Goal: Transaction & Acquisition: Purchase product/service

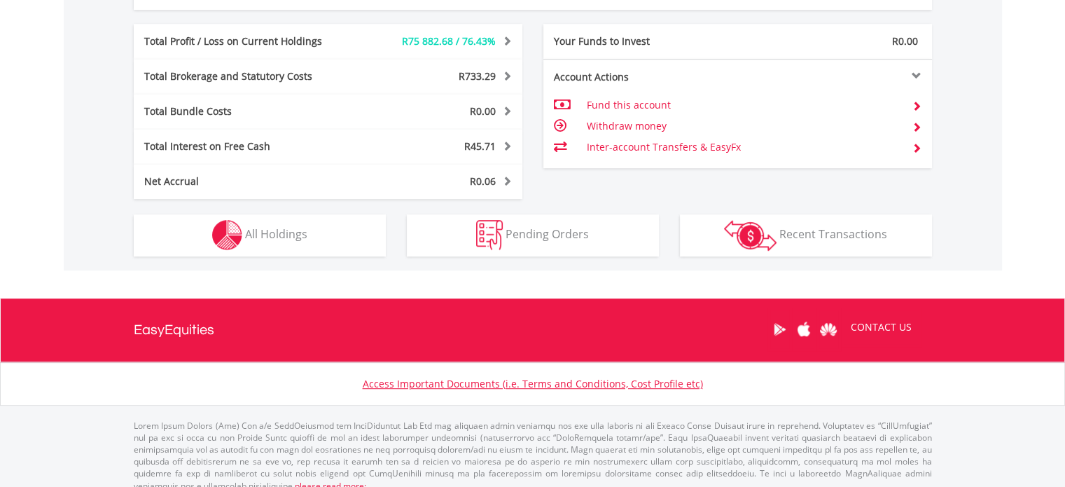
scroll to position [780, 0]
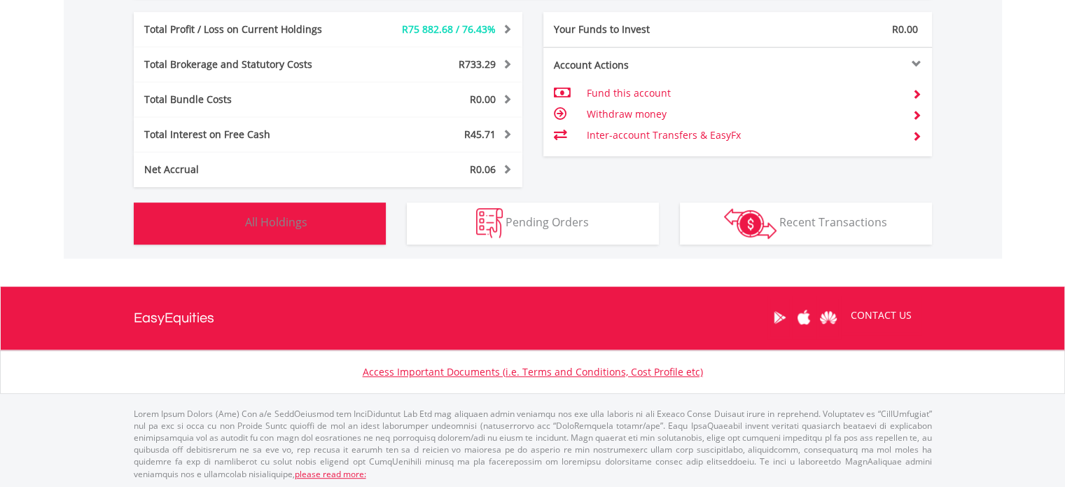
click at [260, 209] on button "Holdings All Holdings" at bounding box center [260, 223] width 252 height 42
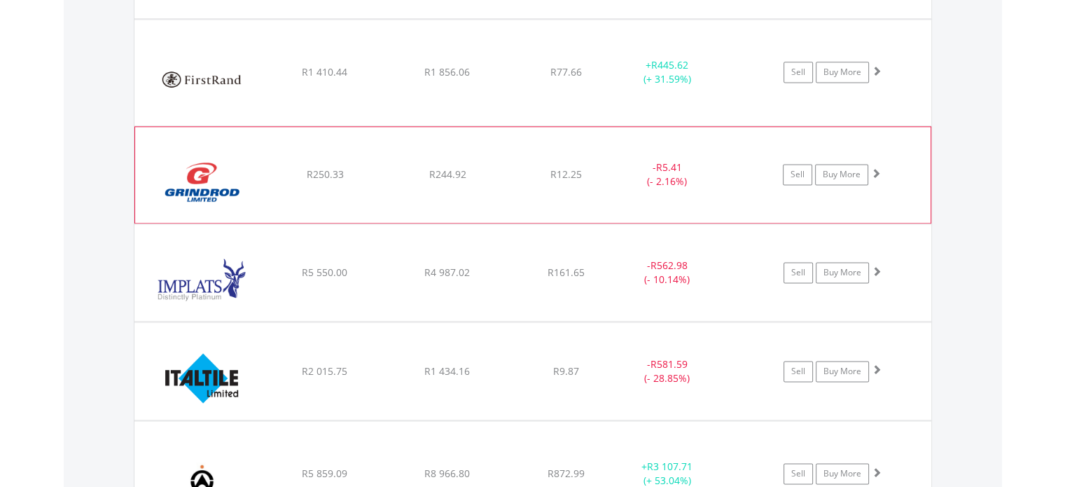
scroll to position [1975, 0]
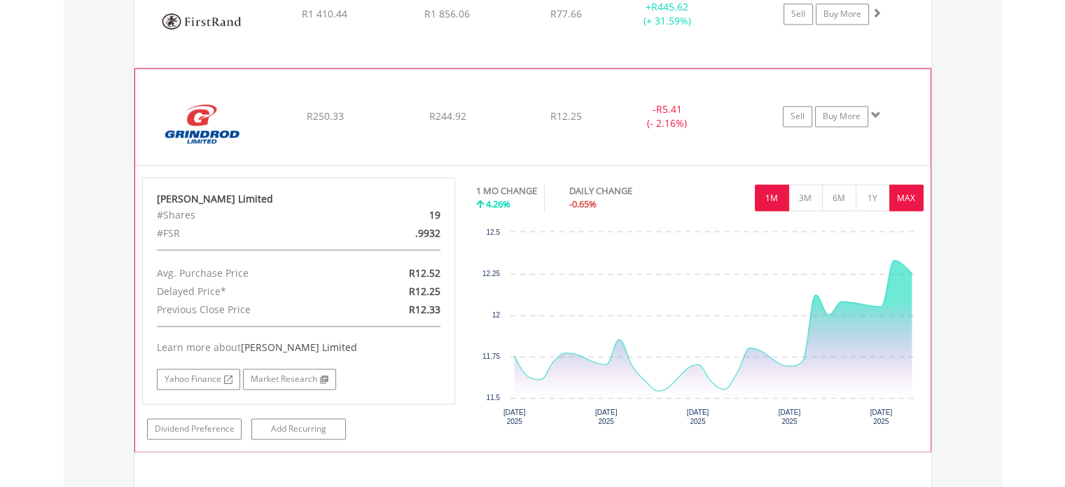
drag, startPoint x: 906, startPoint y: 193, endPoint x: 832, endPoint y: 187, distance: 73.7
click at [906, 193] on button "MAX" at bounding box center [906, 197] width 34 height 27
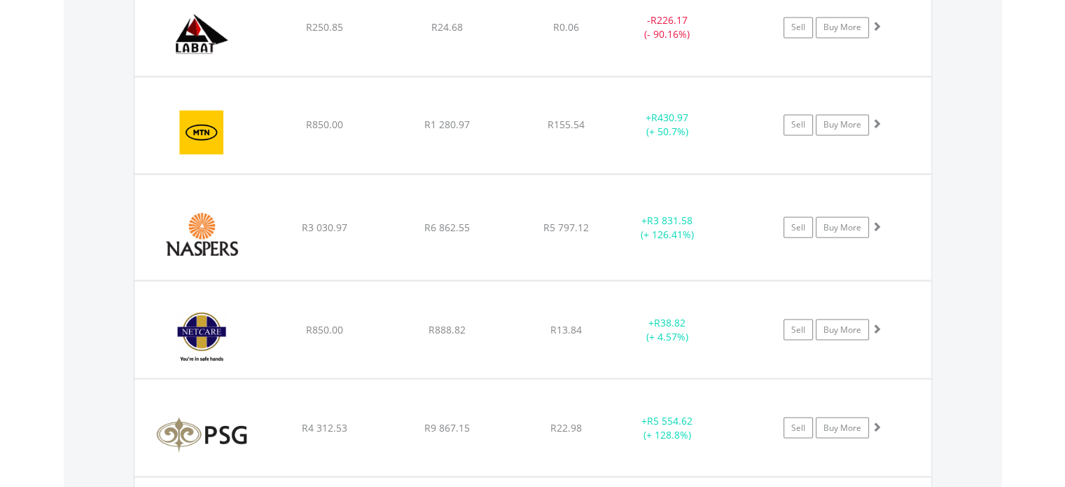
scroll to position [2325, 0]
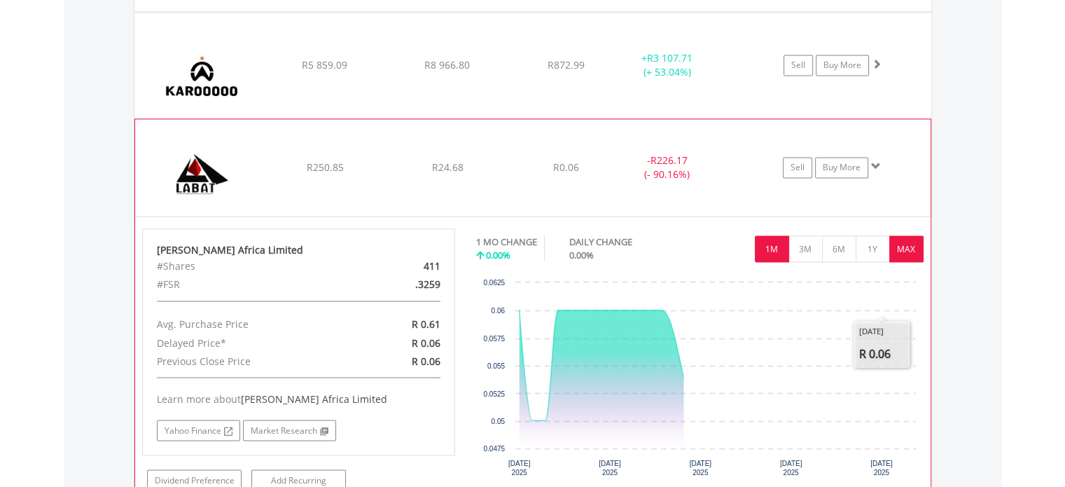
click at [907, 246] on button "MAX" at bounding box center [906, 248] width 34 height 27
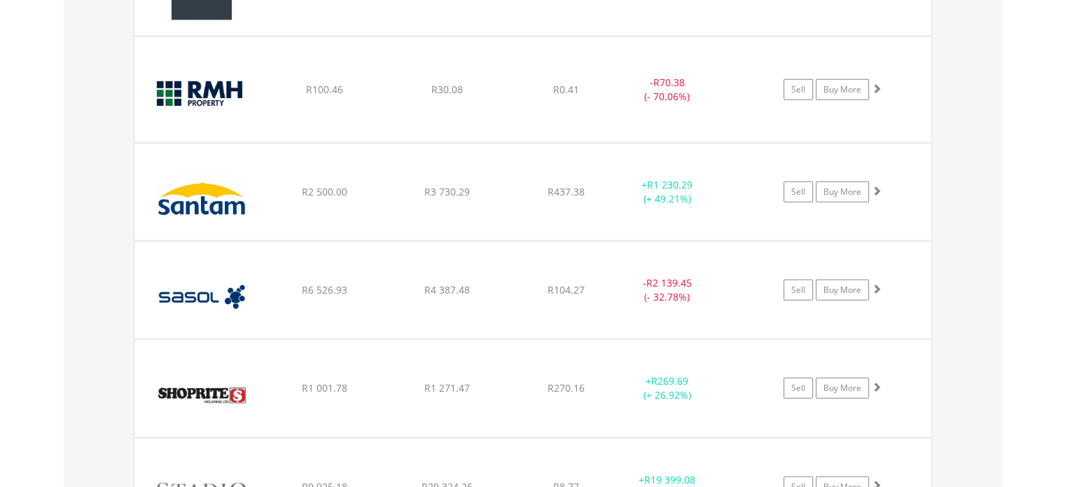
scroll to position [3235, 0]
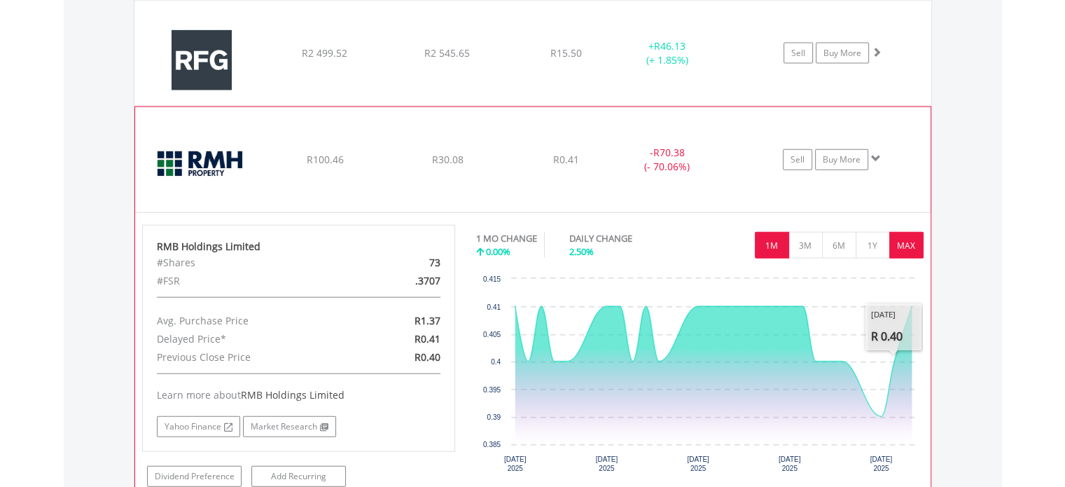
click at [904, 239] on button "MAX" at bounding box center [906, 245] width 34 height 27
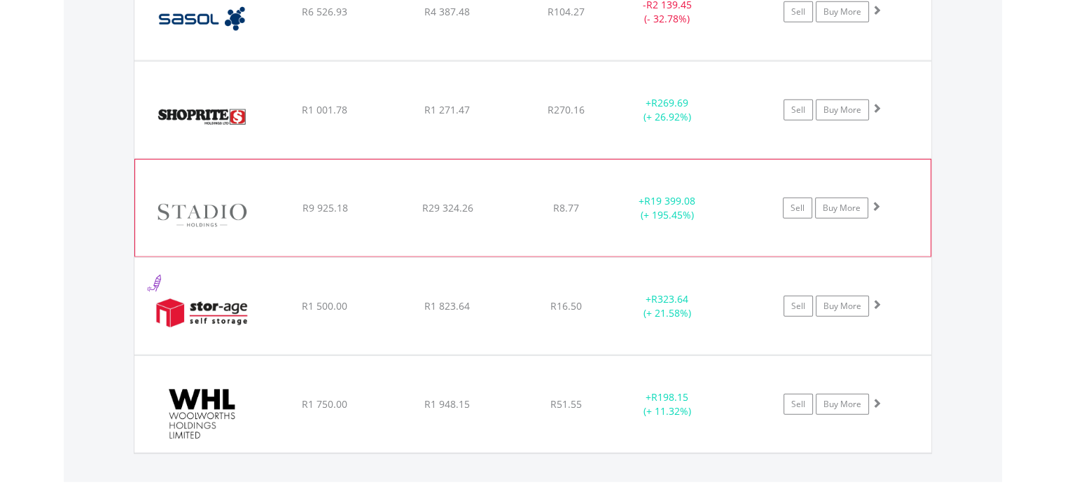
scroll to position [3585, 0]
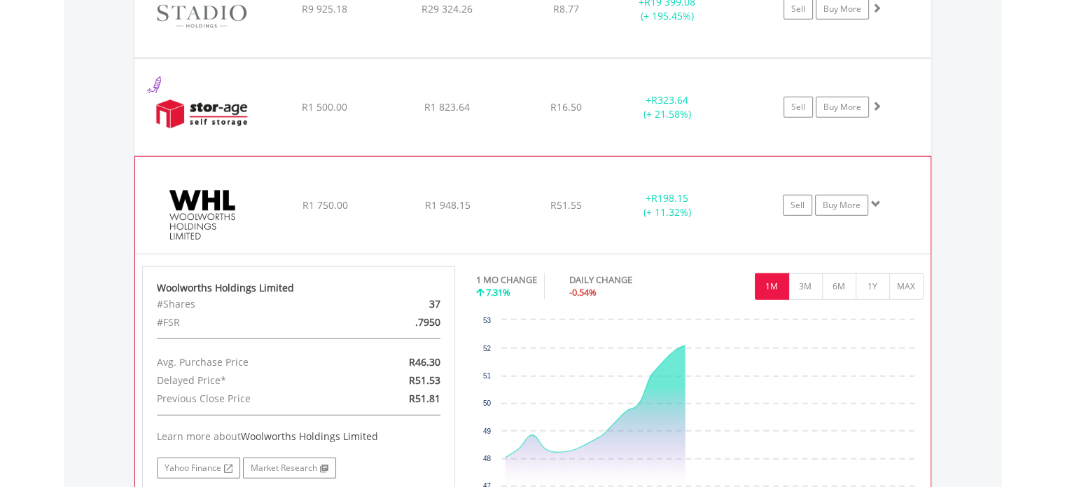
scroll to position [3865, 0]
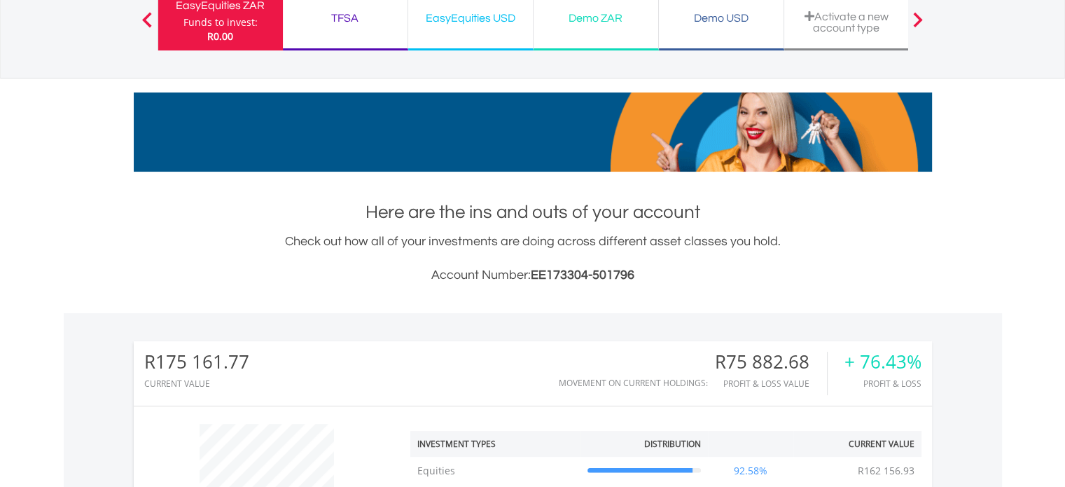
scroll to position [0, 0]
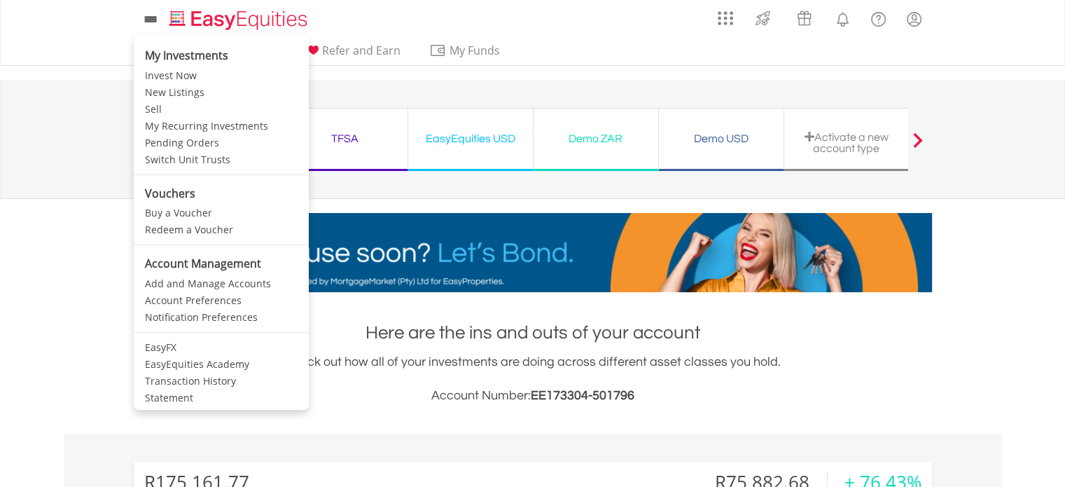
click at [148, 19] on icon at bounding box center [151, 20] width 20 height 18
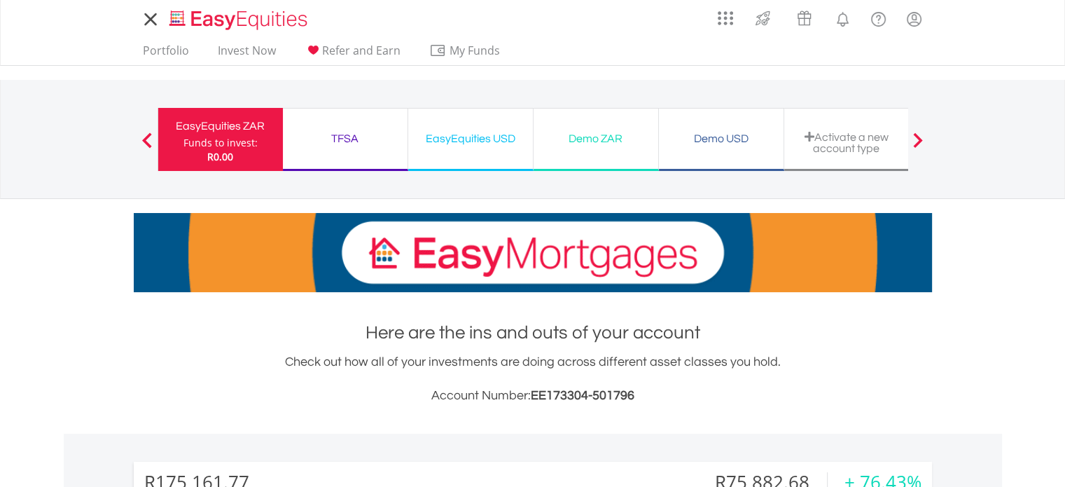
click at [148, 19] on icon at bounding box center [151, 20] width 20 height 18
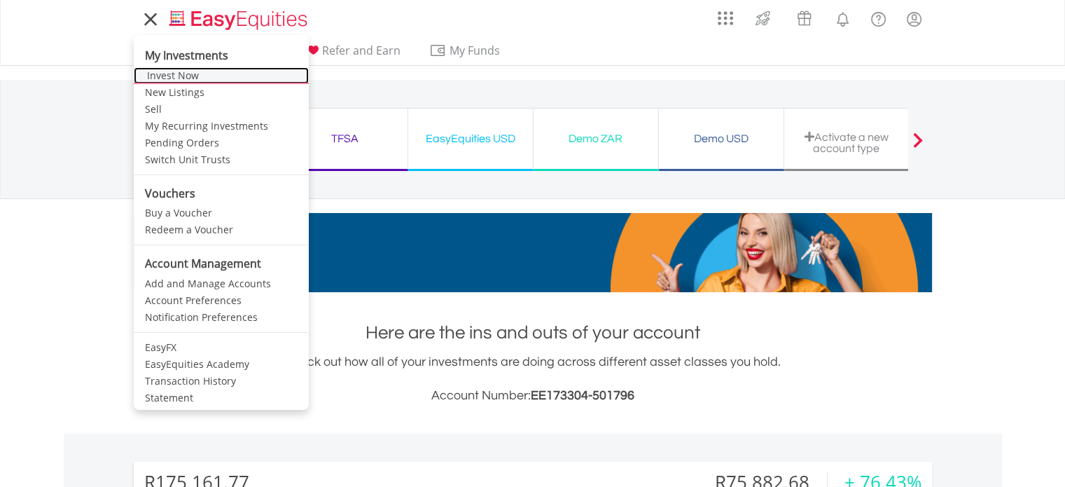
click at [174, 73] on link "Invest Now" at bounding box center [221, 75] width 175 height 17
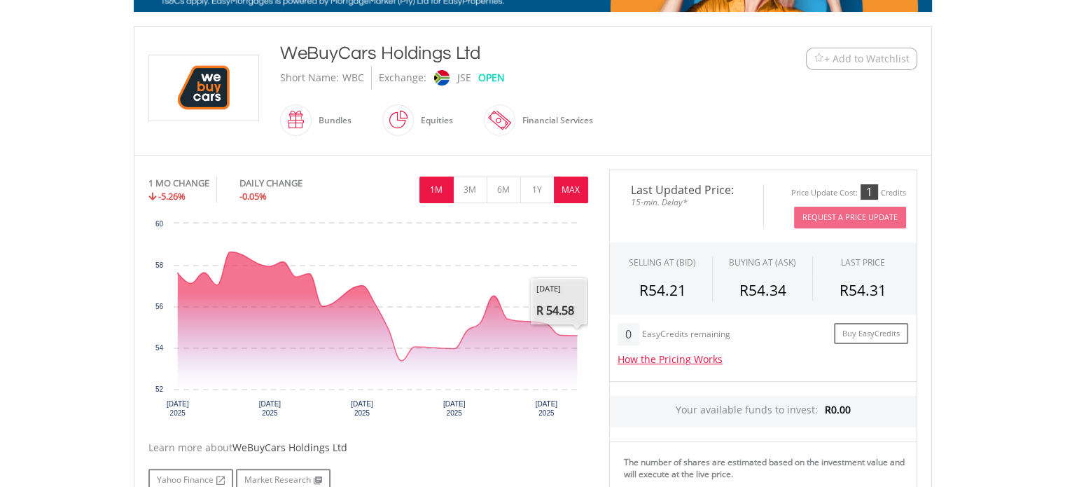
click at [571, 186] on button "MAX" at bounding box center [571, 189] width 34 height 27
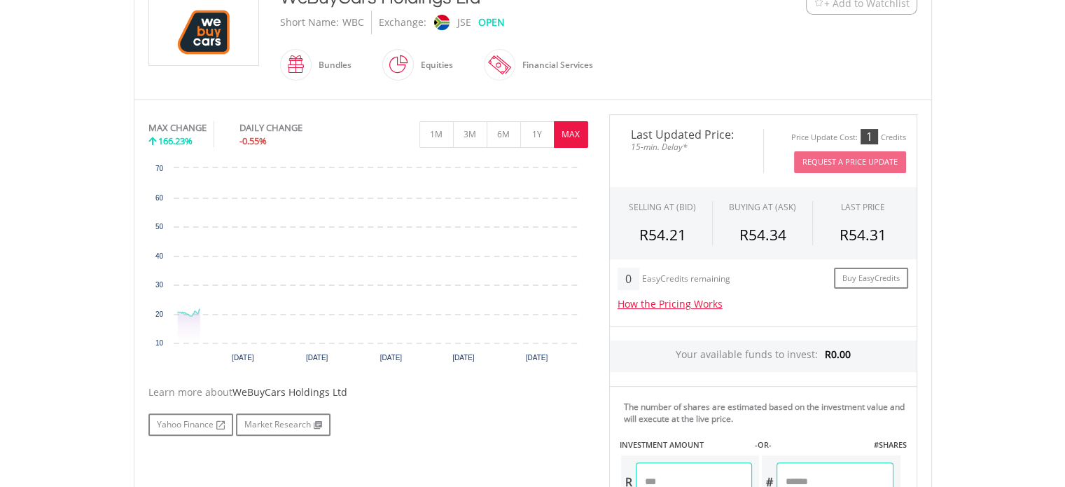
scroll to position [420, 0]
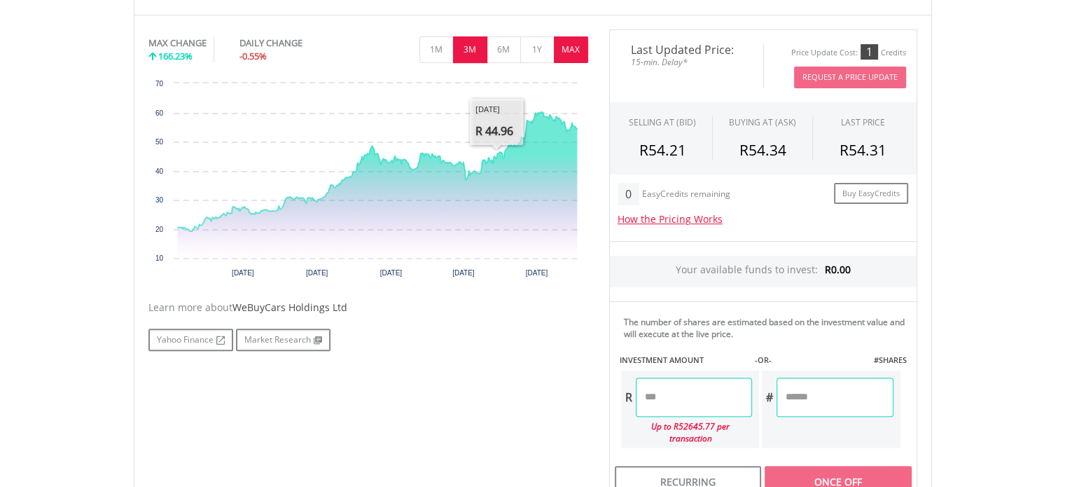
click at [482, 53] on button "3M" at bounding box center [470, 49] width 34 height 27
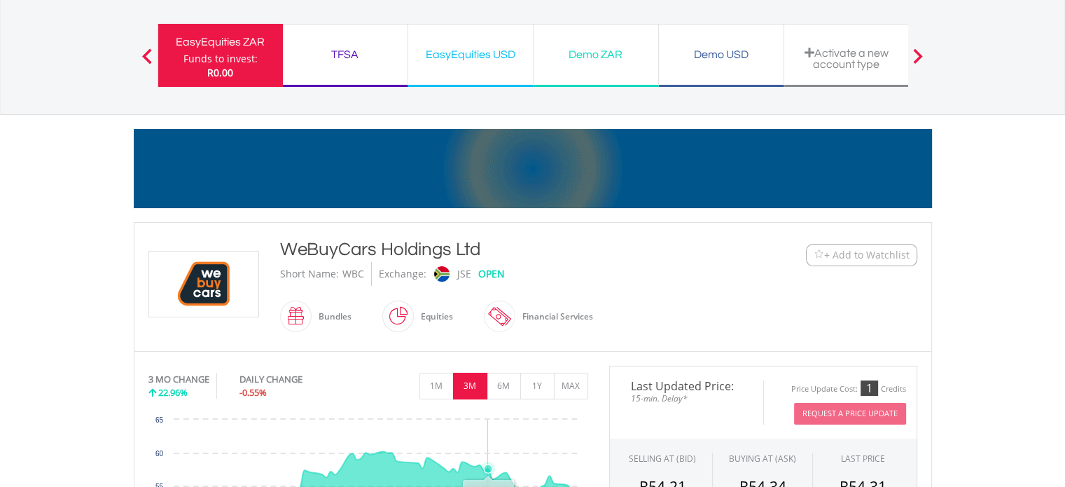
scroll to position [0, 0]
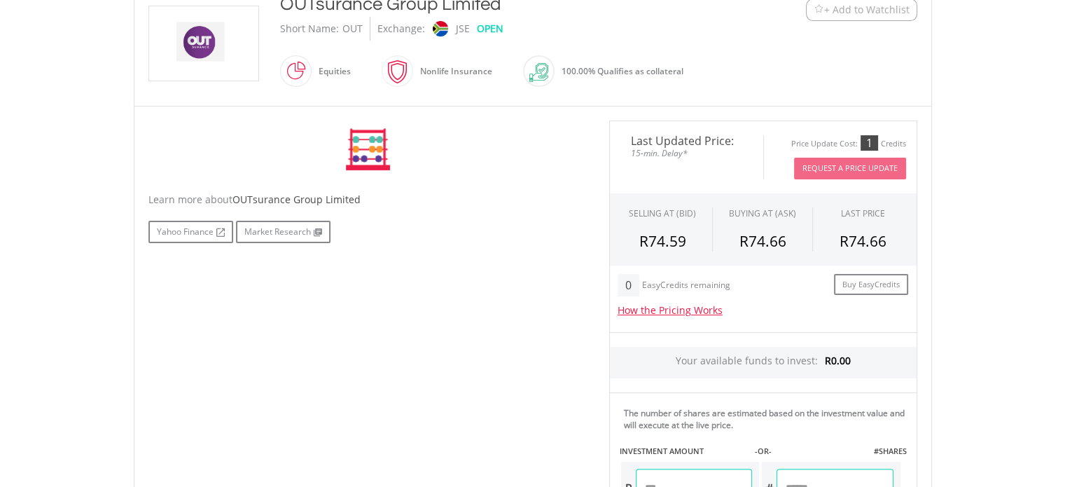
scroll to position [350, 0]
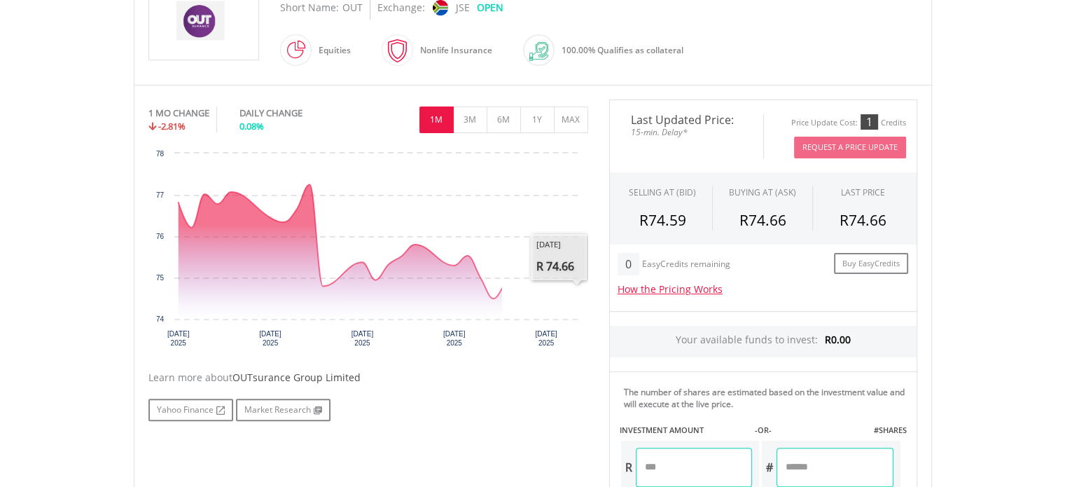
click at [569, 136] on div "1 MO CHANGE -2.81% DAILY CHANGE 0.08% 1M 3M 6M 1Y MAX" at bounding box center [368, 122] width 440 height 47
click at [571, 127] on button "MAX" at bounding box center [571, 119] width 34 height 27
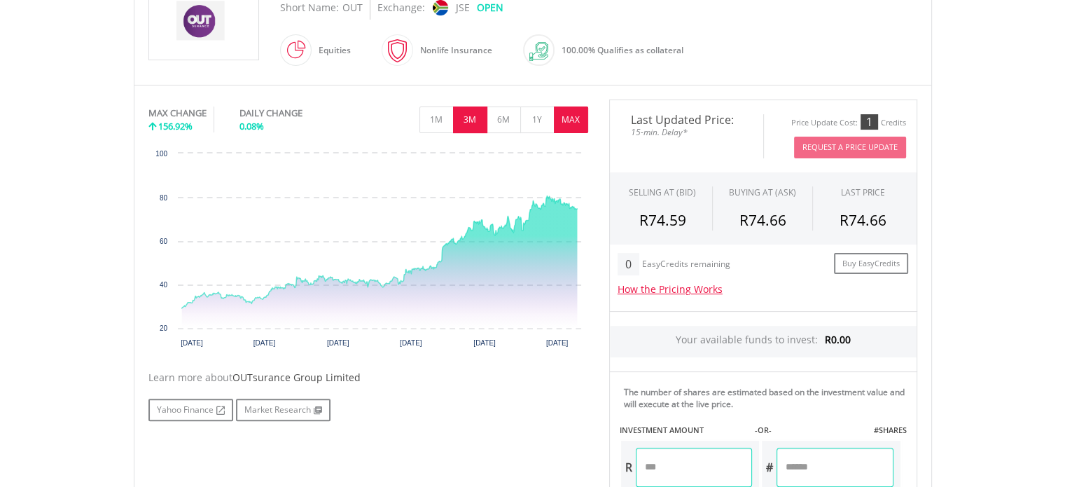
click at [484, 115] on button "3M" at bounding box center [470, 119] width 34 height 27
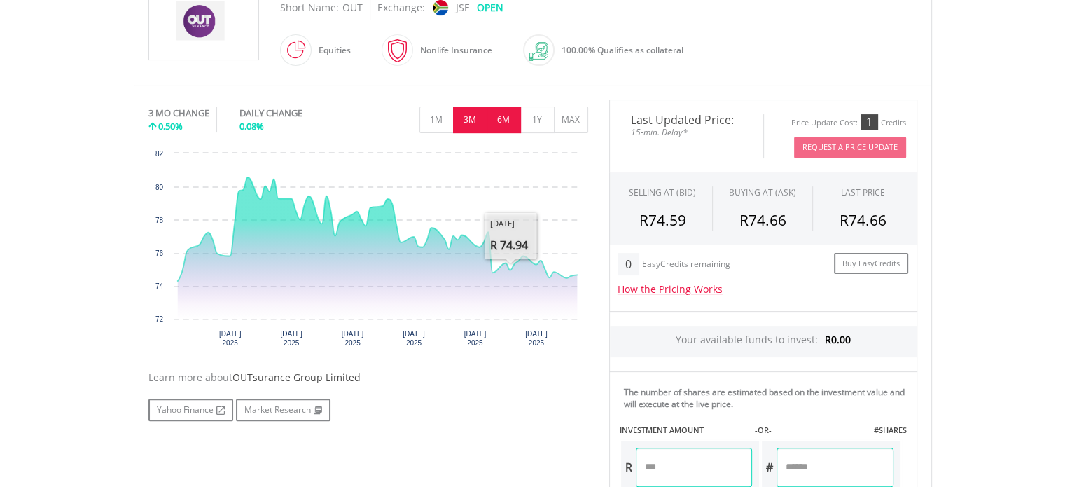
click at [499, 123] on button "6M" at bounding box center [504, 119] width 34 height 27
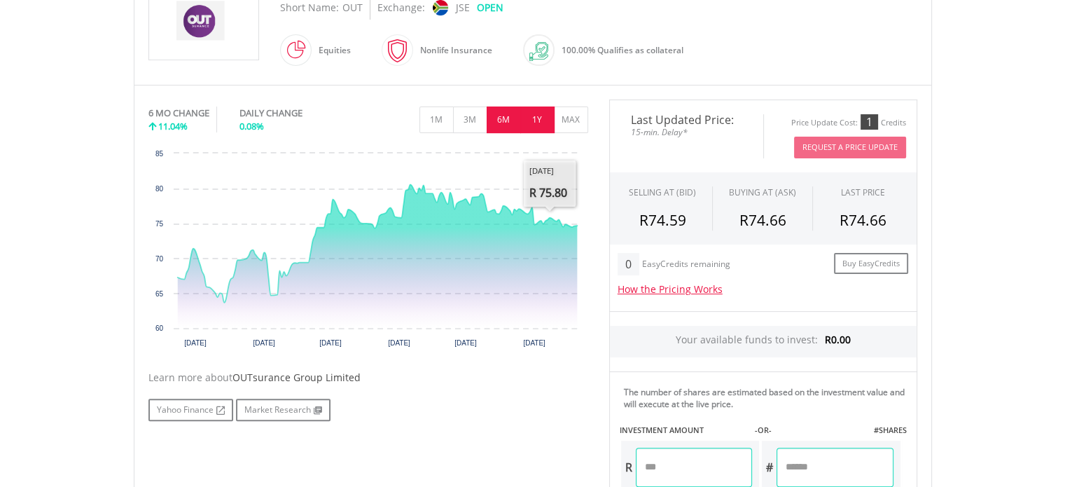
click at [540, 113] on button "1Y" at bounding box center [537, 119] width 34 height 27
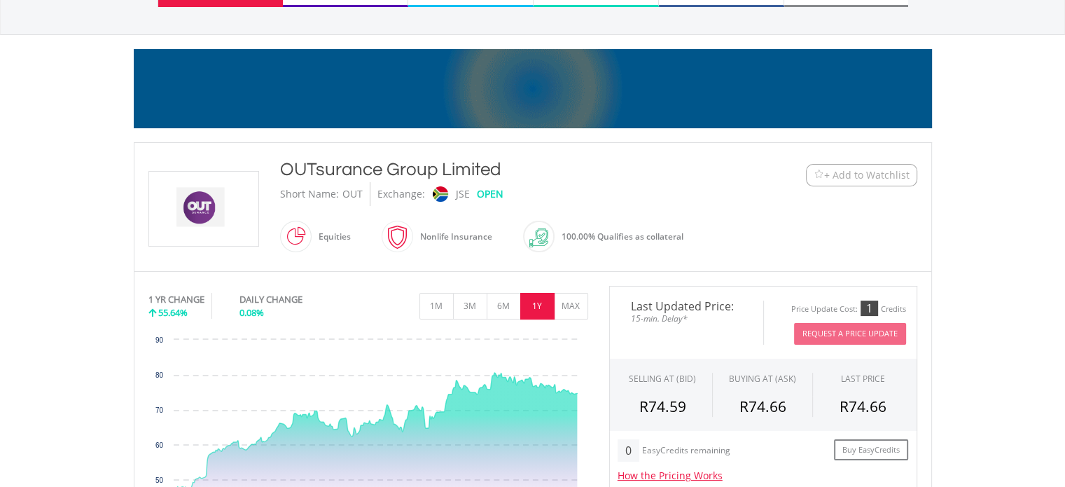
scroll to position [70, 0]
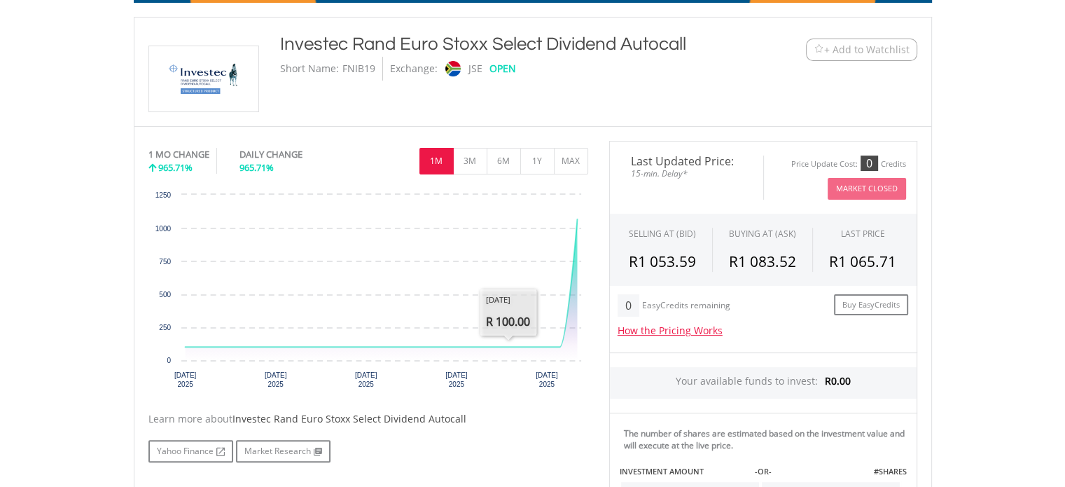
scroll to position [350, 0]
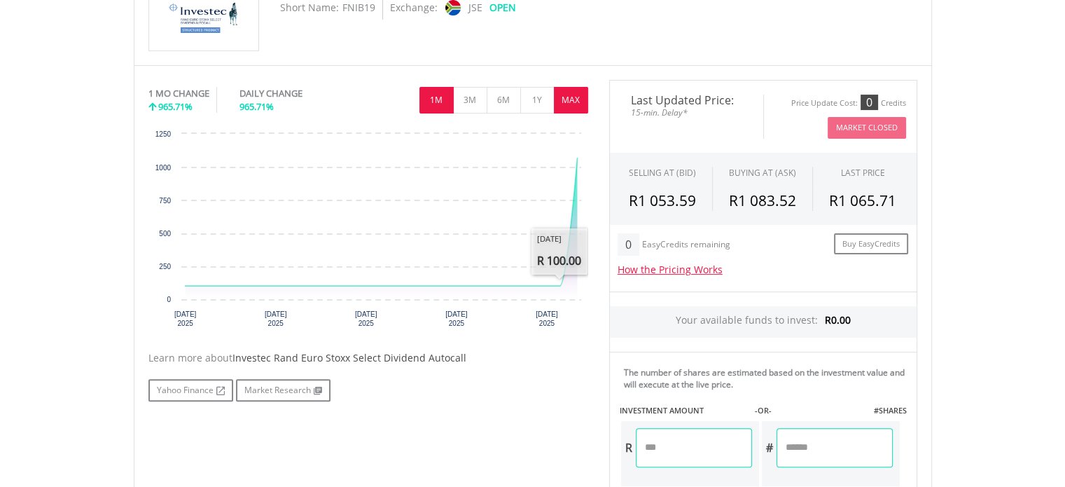
click at [565, 97] on button "MAX" at bounding box center [571, 100] width 34 height 27
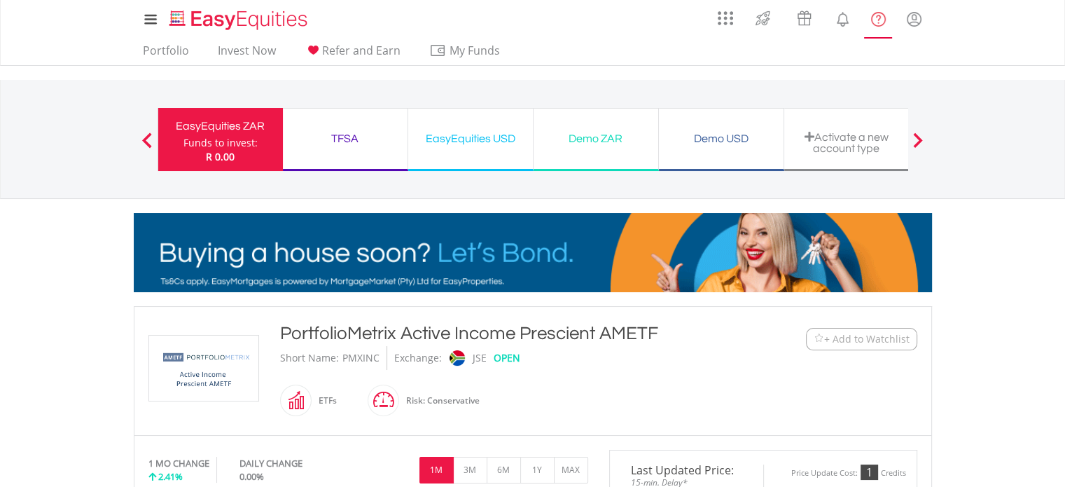
click at [337, 131] on div "TFSA" at bounding box center [345, 139] width 108 height 20
click at [344, 135] on div "TFSA" at bounding box center [345, 139] width 108 height 20
click at [357, 131] on div "TFSA" at bounding box center [345, 139] width 108 height 20
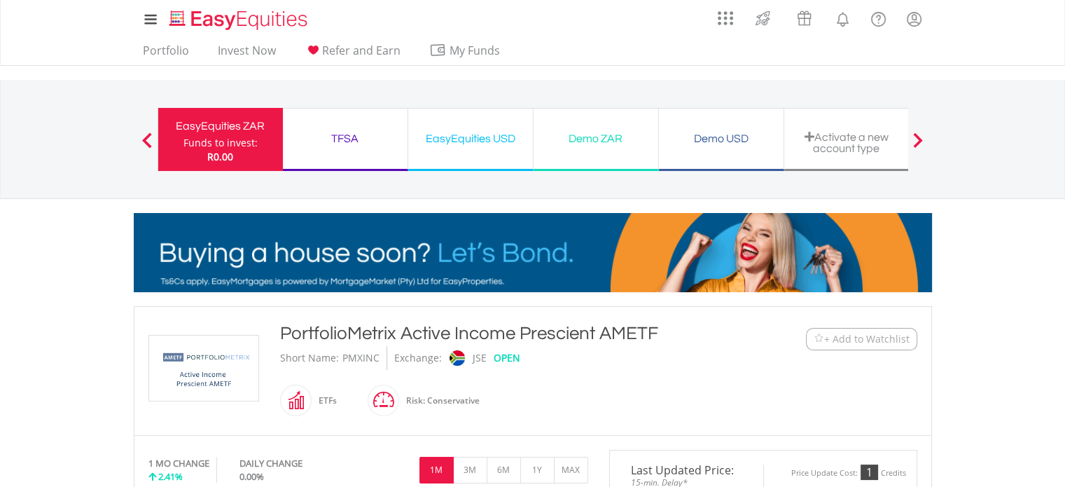
click at [346, 137] on div "TFSA" at bounding box center [345, 139] width 108 height 20
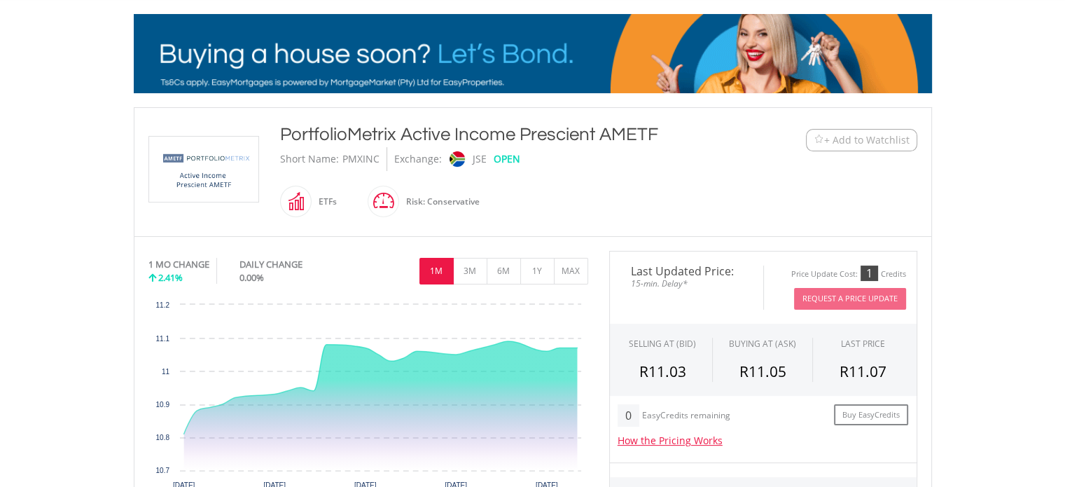
scroll to position [210, 0]
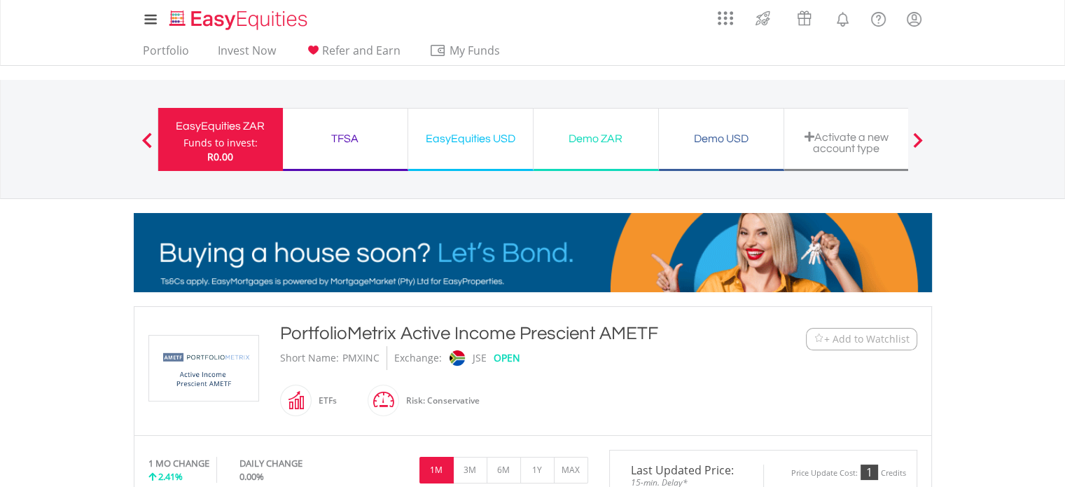
click at [340, 145] on div "TFSA" at bounding box center [345, 139] width 108 height 20
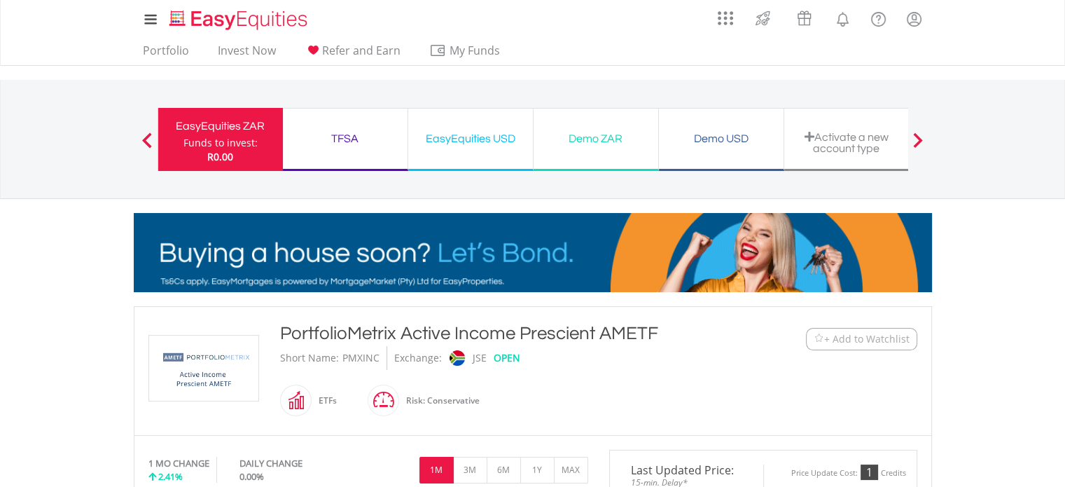
drag, startPoint x: 444, startPoint y: 143, endPoint x: 514, endPoint y: 201, distance: 91.0
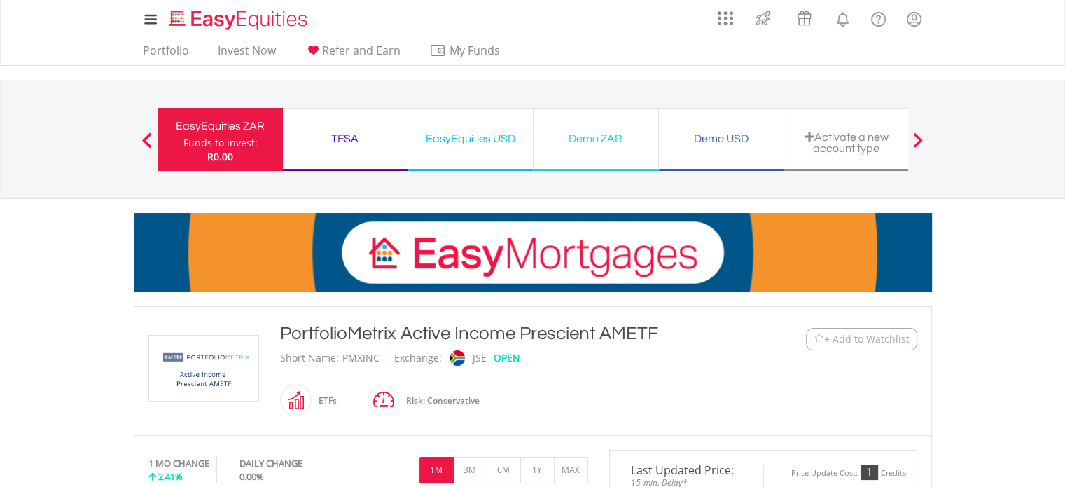
click at [443, 143] on div "EasyEquities USD" at bounding box center [471, 139] width 108 height 20
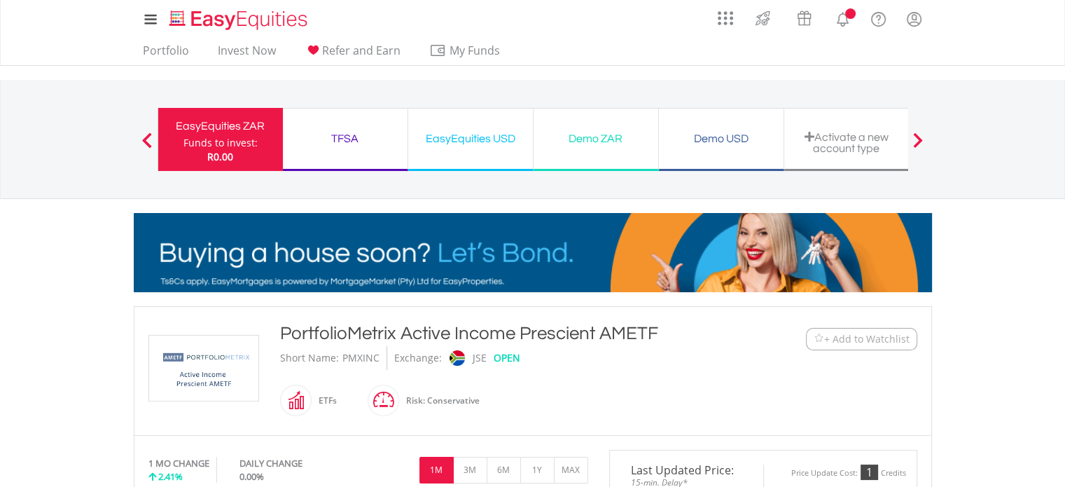
click at [474, 133] on div "EasyEquities USD" at bounding box center [471, 139] width 108 height 20
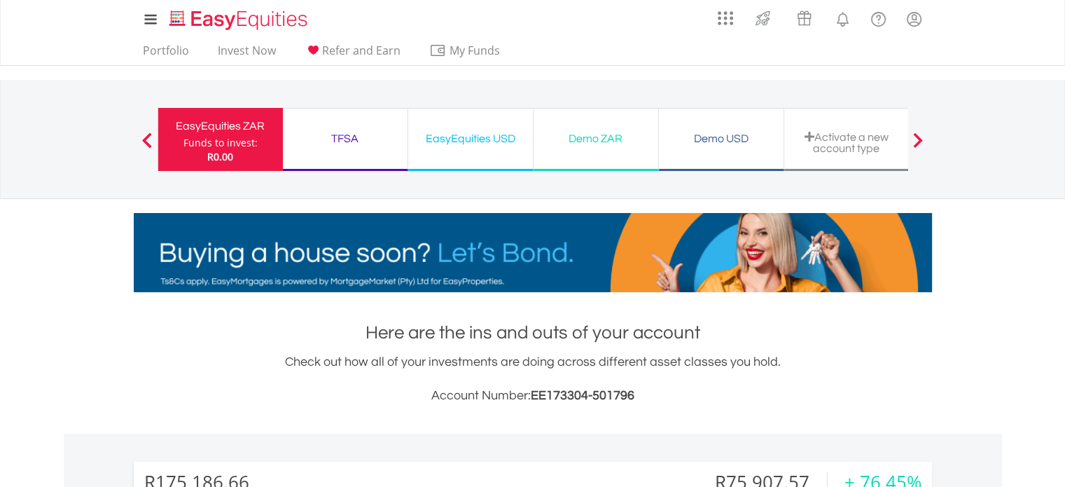
scroll to position [134, 266]
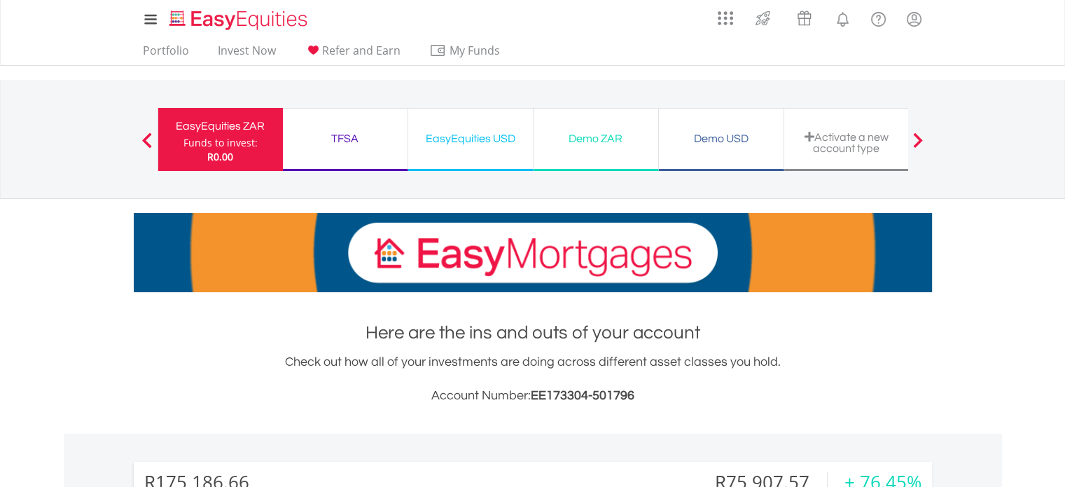
click at [445, 139] on div "EasyEquities USD" at bounding box center [471, 139] width 108 height 20
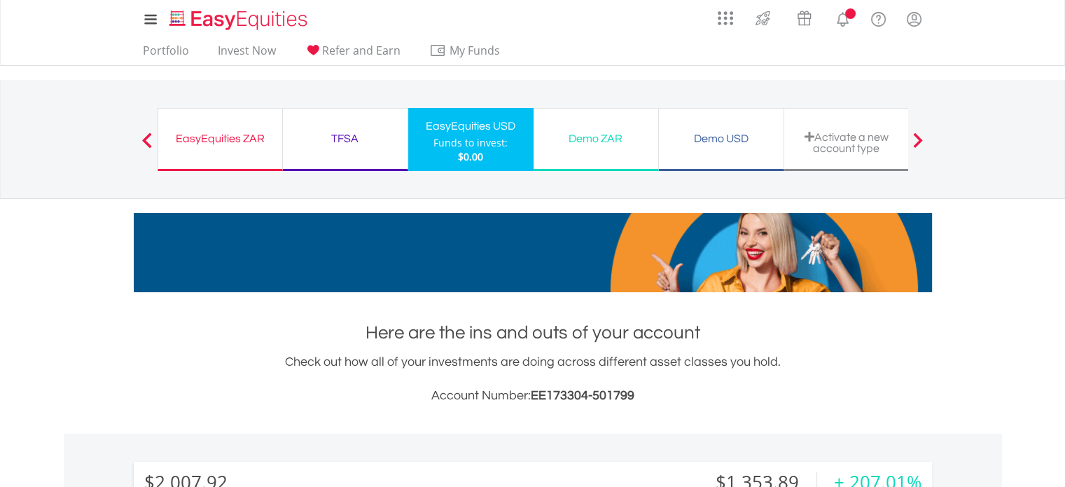
scroll to position [134, 266]
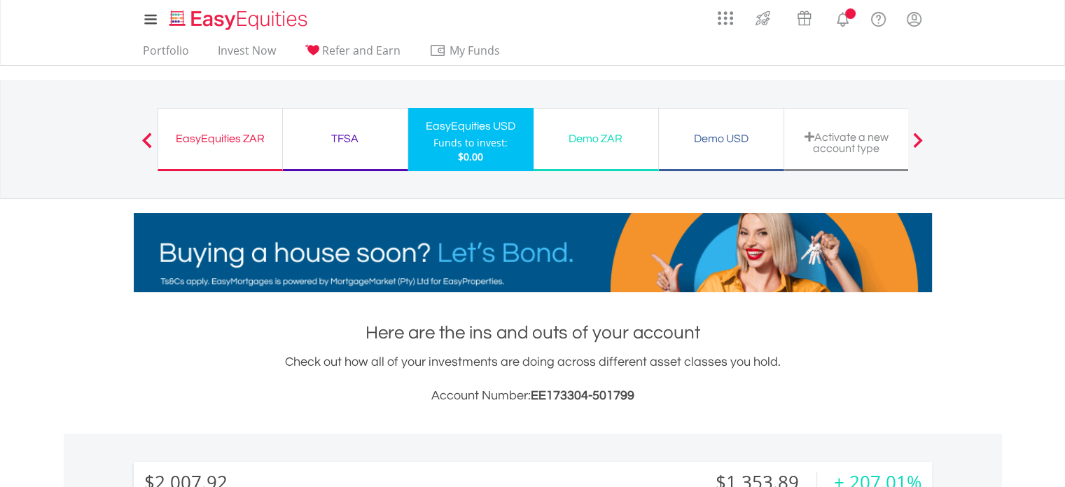
click at [365, 145] on div "TFSA" at bounding box center [345, 139] width 108 height 20
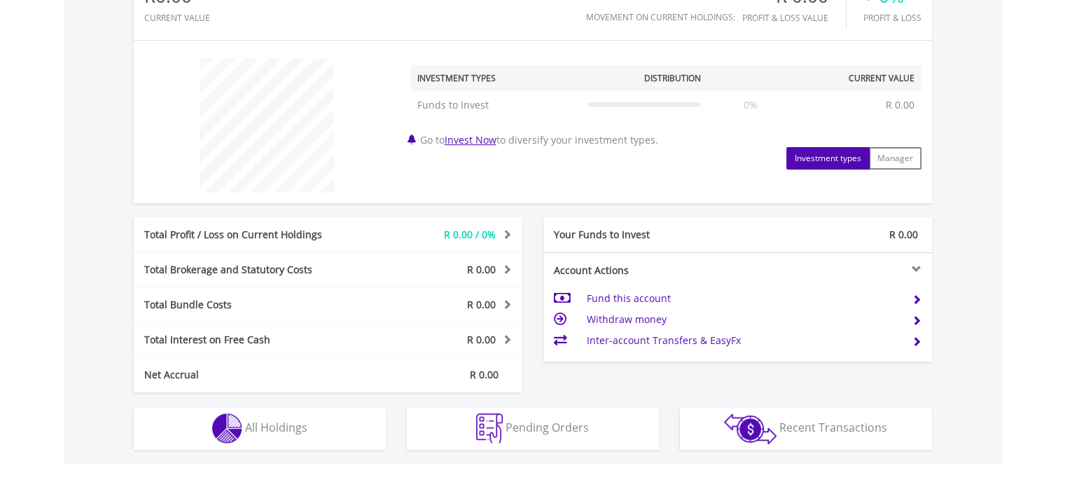
scroll to position [490, 0]
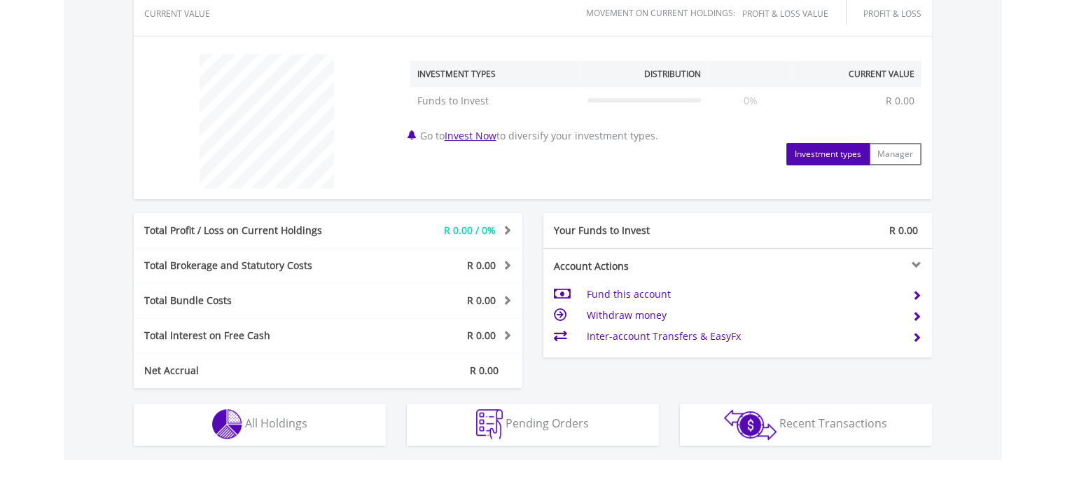
click at [634, 292] on td "Fund this account" at bounding box center [743, 294] width 314 height 21
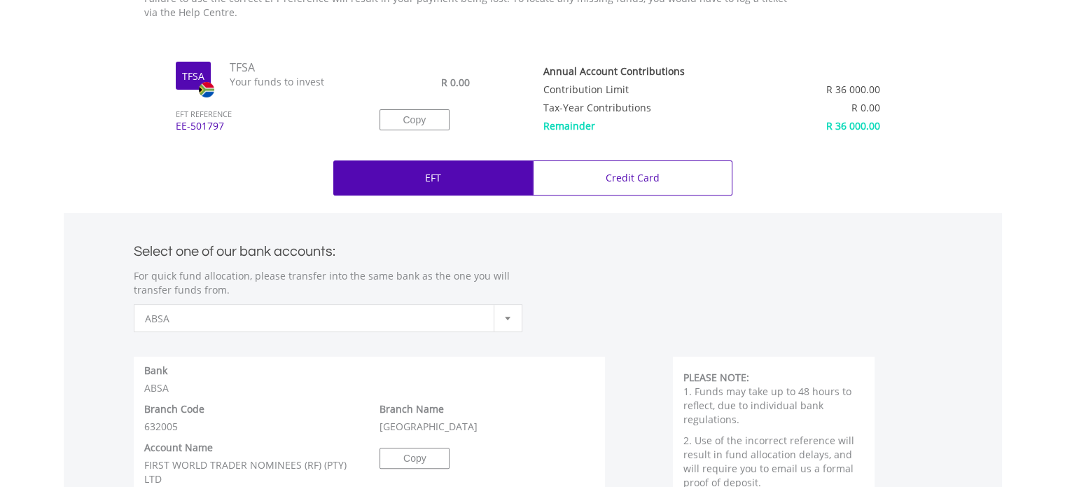
scroll to position [490, 0]
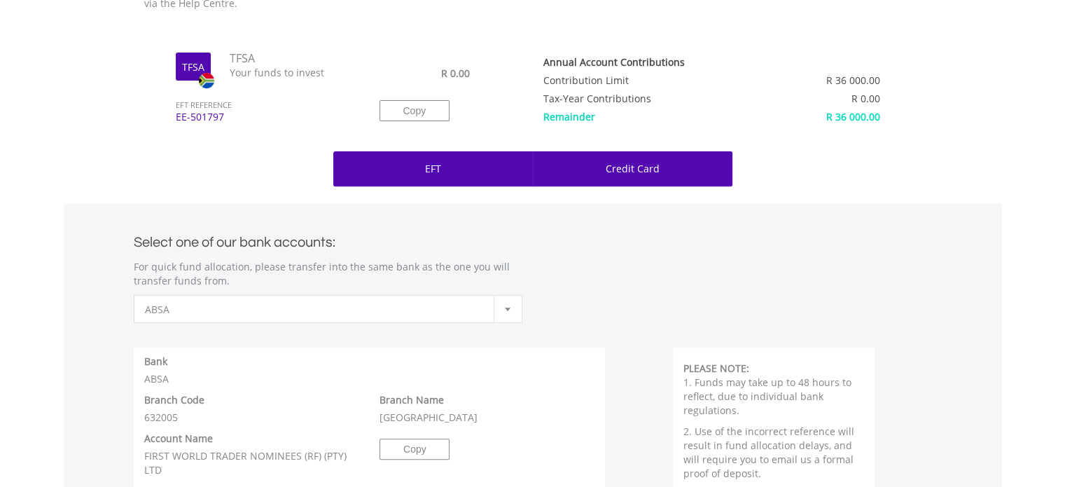
click at [624, 170] on p "Credit Card" at bounding box center [633, 169] width 54 height 14
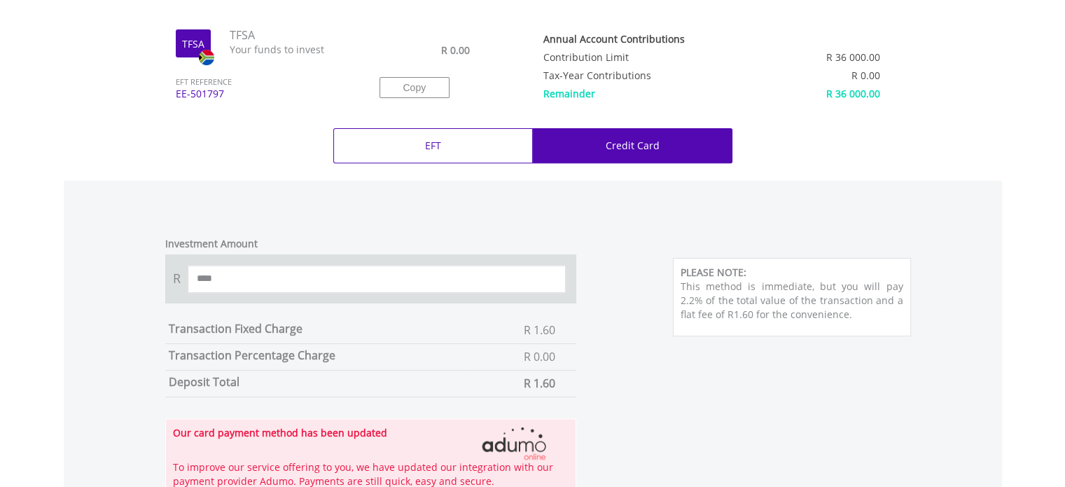
scroll to position [490, 0]
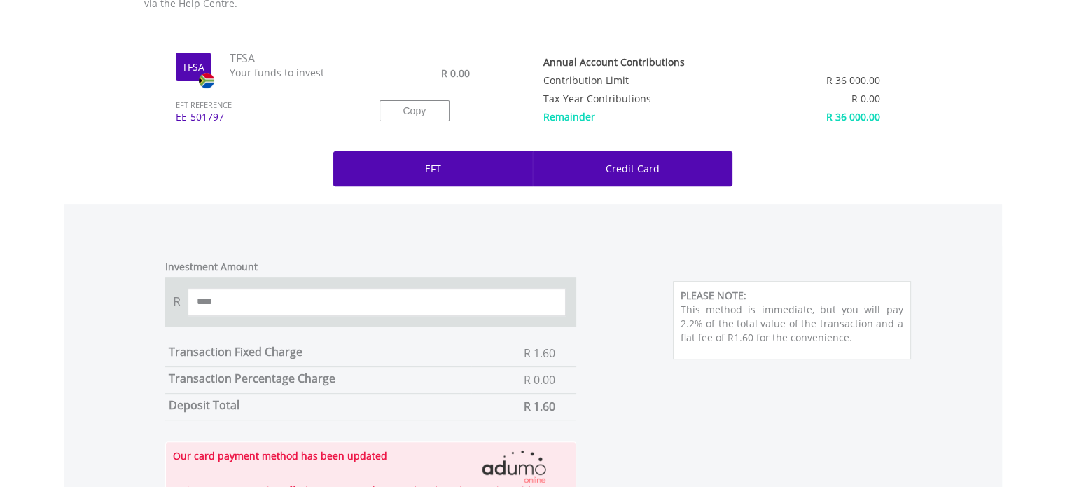
click at [442, 160] on div "EFT" at bounding box center [433, 168] width 200 height 35
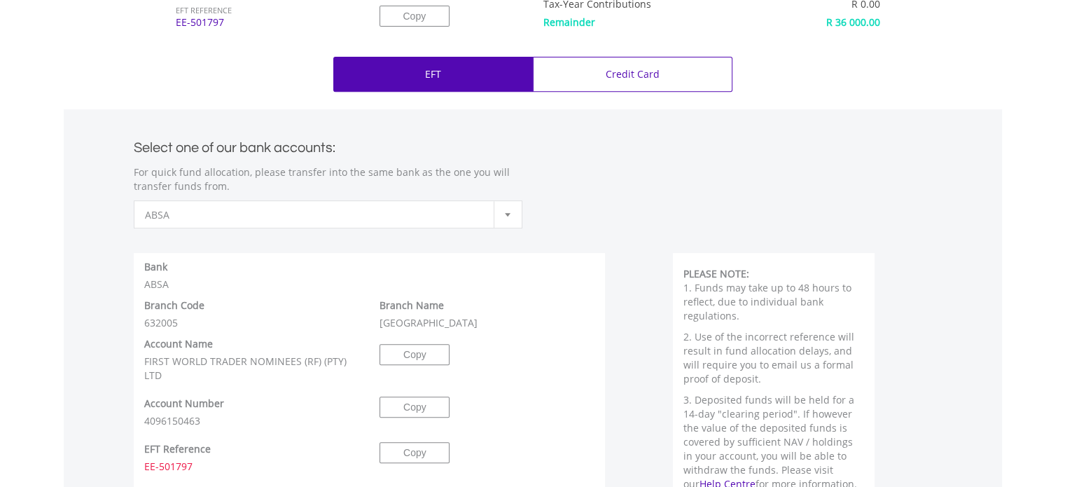
scroll to position [560, 0]
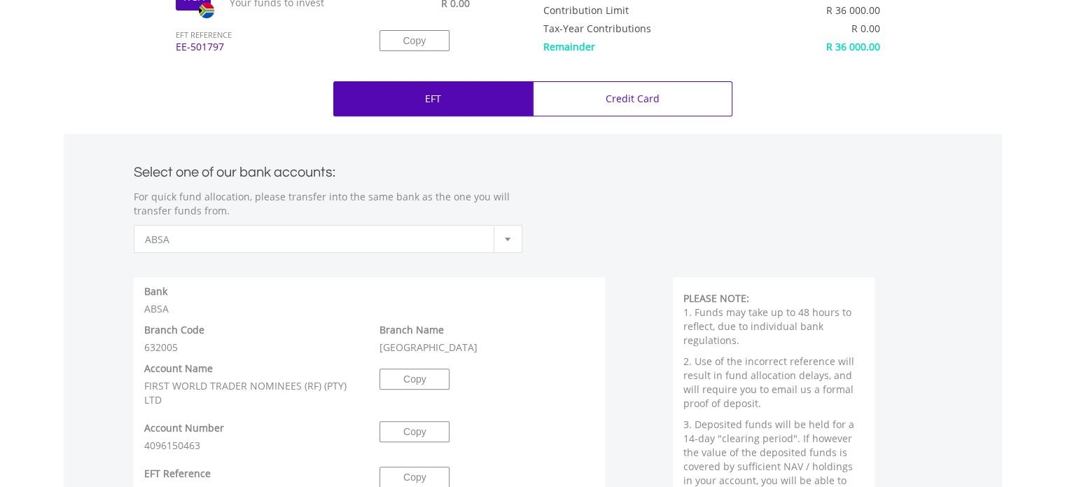
click at [512, 242] on div at bounding box center [508, 238] width 28 height 27
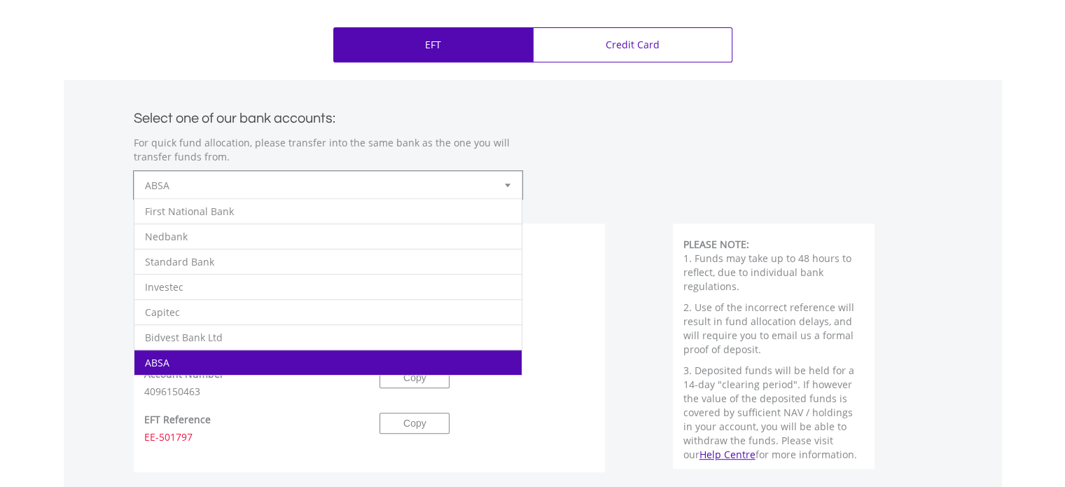
scroll to position [770, 0]
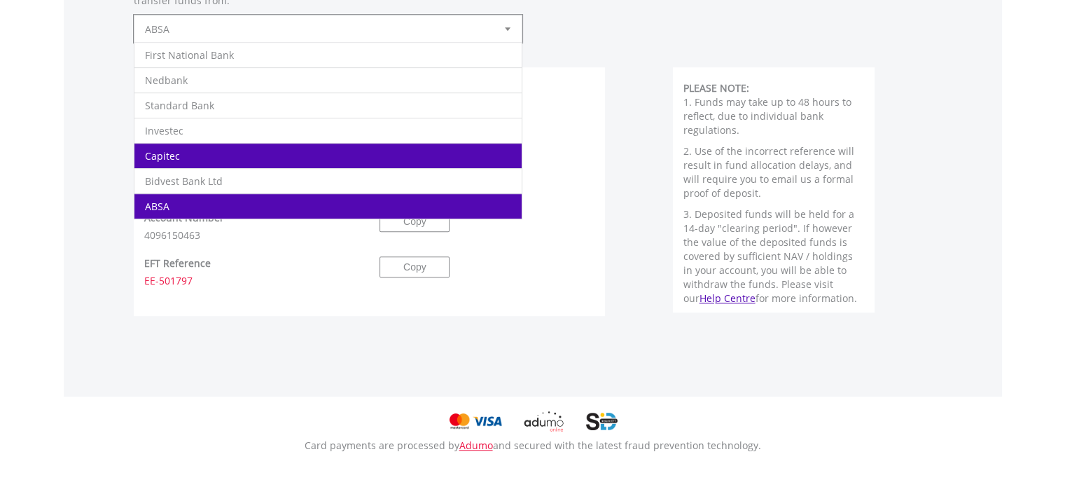
click at [251, 158] on li "Capitec" at bounding box center [327, 155] width 387 height 25
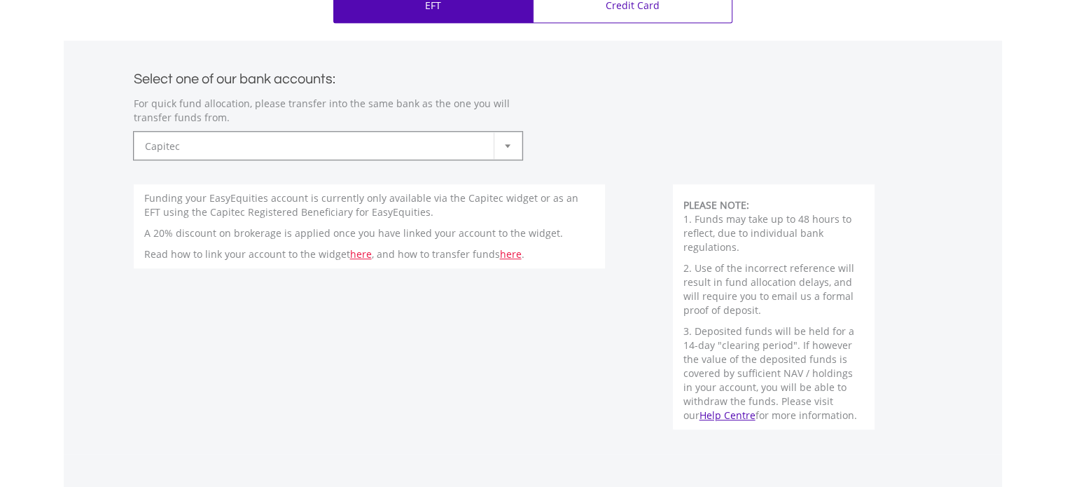
scroll to position [630, 0]
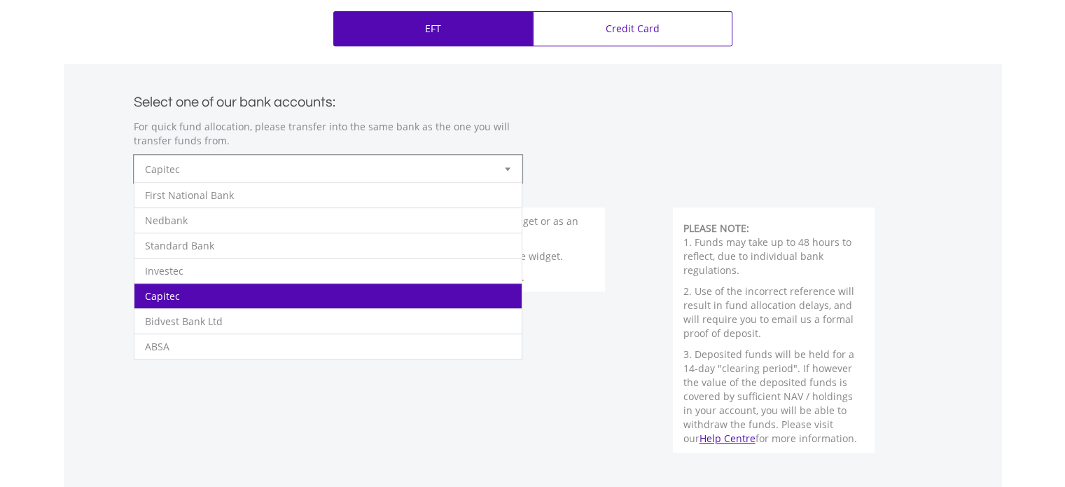
click at [507, 170] on b at bounding box center [508, 169] width 6 height 4
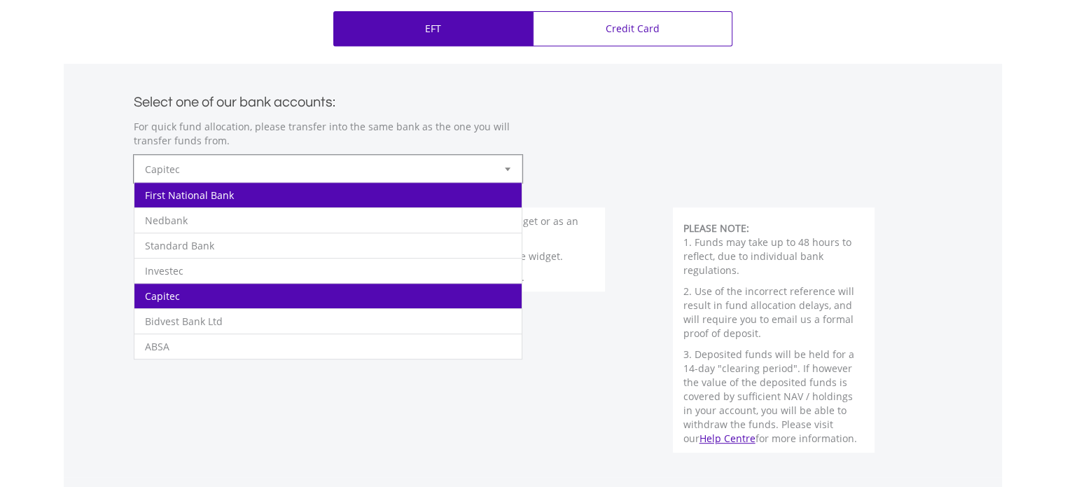
click at [279, 200] on li "First National Bank" at bounding box center [327, 194] width 387 height 25
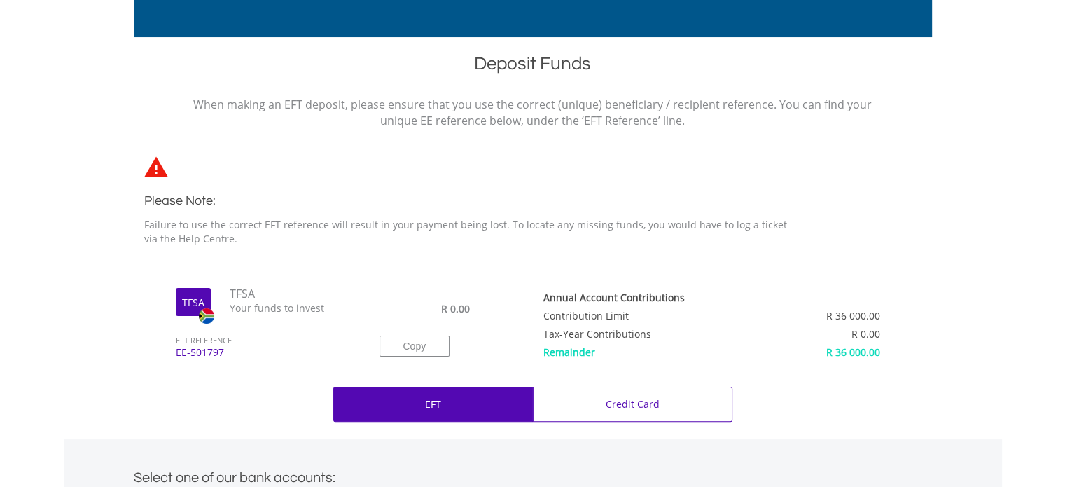
scroll to position [0, 0]
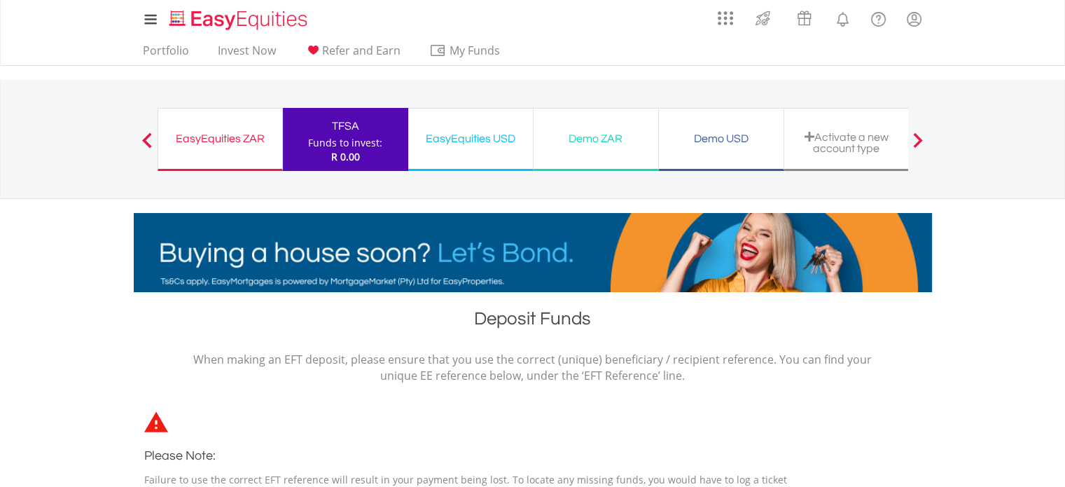
click at [210, 137] on div "EasyEquities ZAR" at bounding box center [220, 139] width 107 height 20
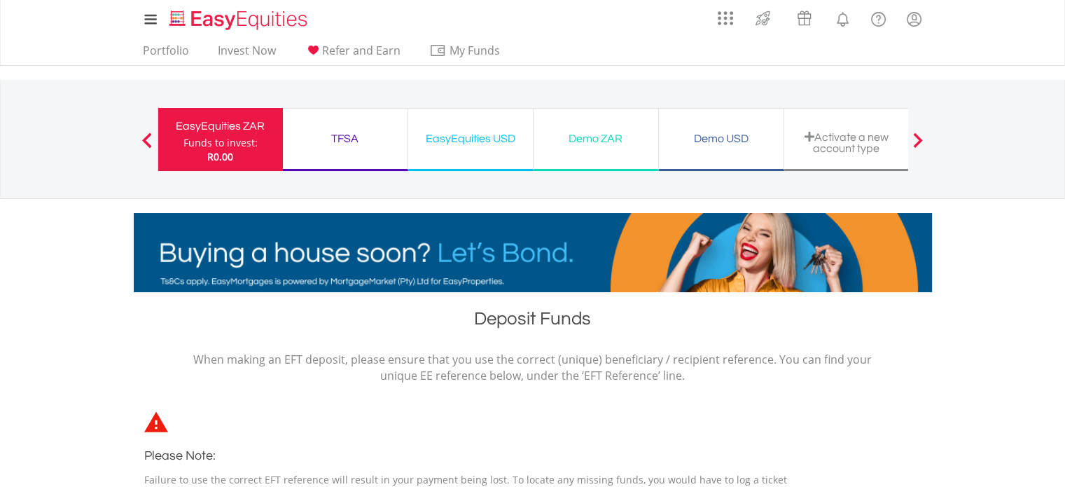
click at [214, 125] on div "EasyEquities ZAR" at bounding box center [221, 126] width 108 height 20
click at [144, 139] on span at bounding box center [147, 139] width 10 height 15
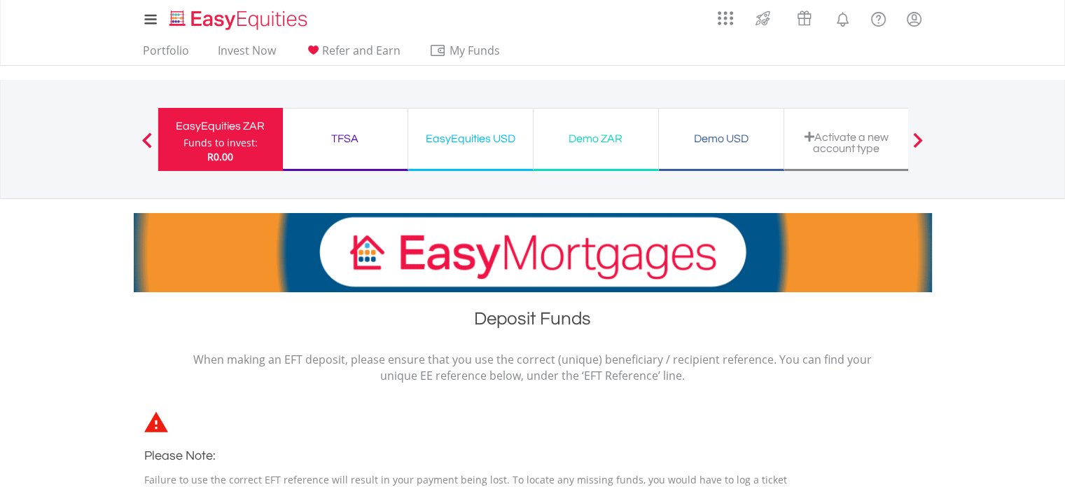
click at [352, 139] on div "TFSA" at bounding box center [345, 139] width 108 height 20
